Goal: Transaction & Acquisition: Download file/media

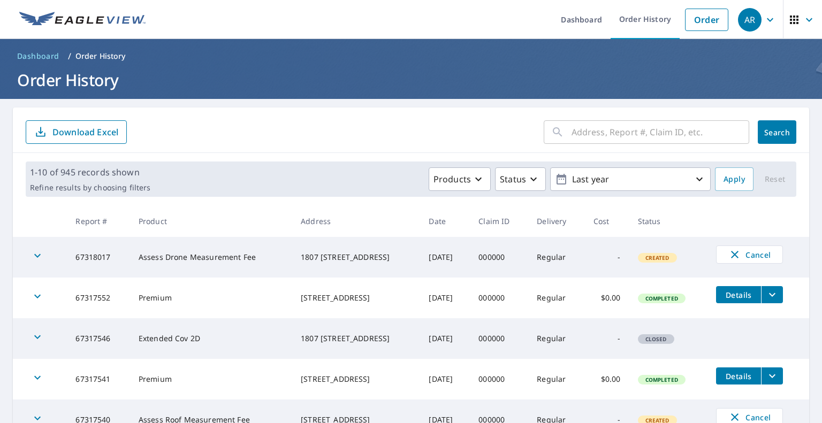
click at [656, 127] on input "text" at bounding box center [661, 132] width 178 height 30
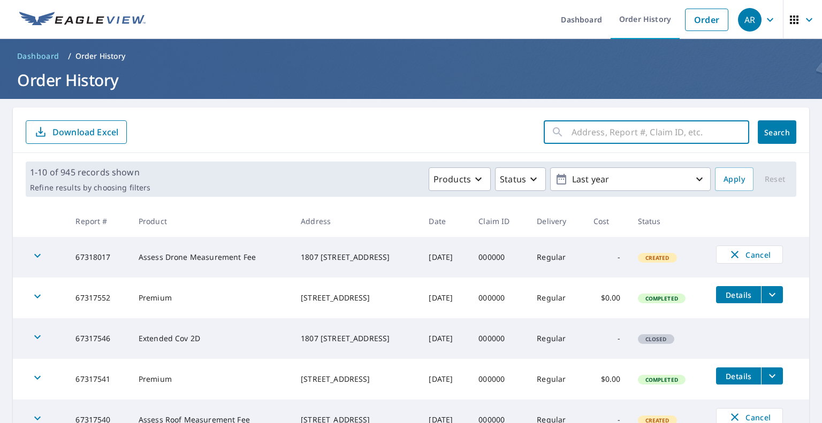
click at [593, 132] on input "text" at bounding box center [661, 132] width 178 height 30
paste input "23587"
type input "23587"
click button "Search" at bounding box center [777, 132] width 39 height 24
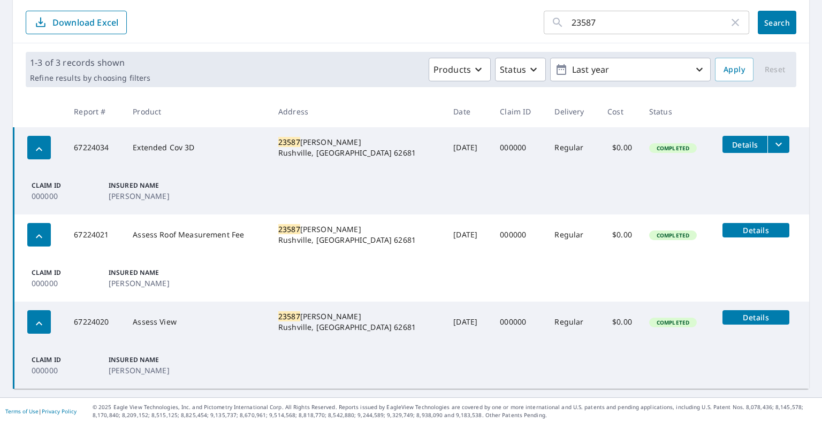
scroll to position [111, 0]
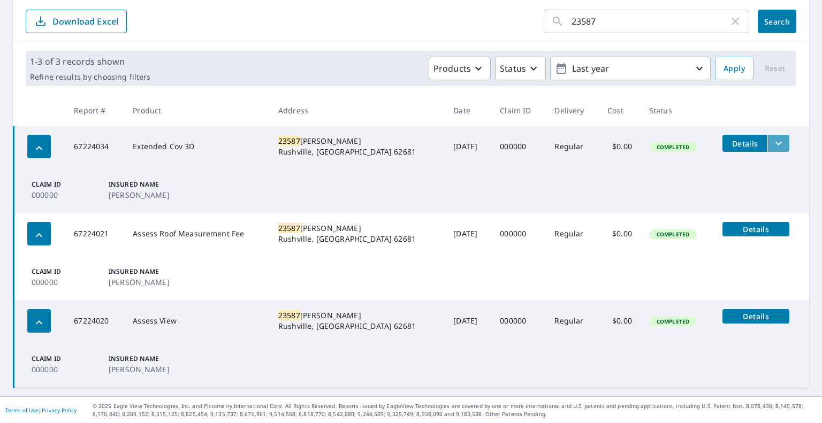
click at [773, 143] on icon "filesDropdownBtn-67224034" at bounding box center [779, 143] width 13 height 13
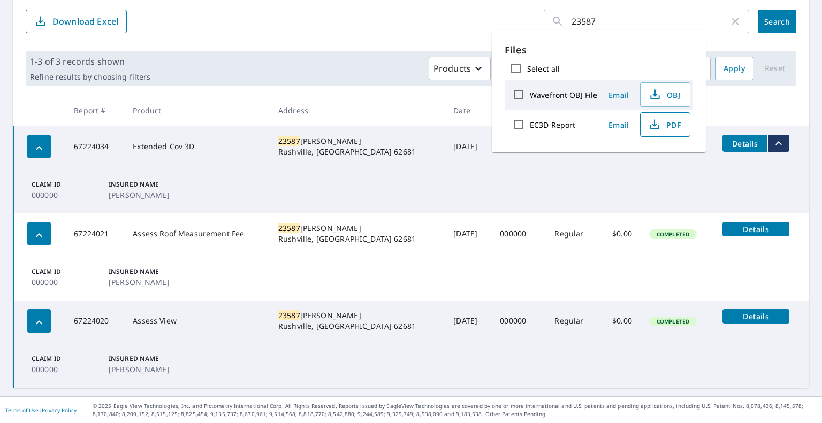
click at [660, 125] on span "PDF" at bounding box center [664, 124] width 34 height 13
